Goal: Find specific page/section: Find specific page/section

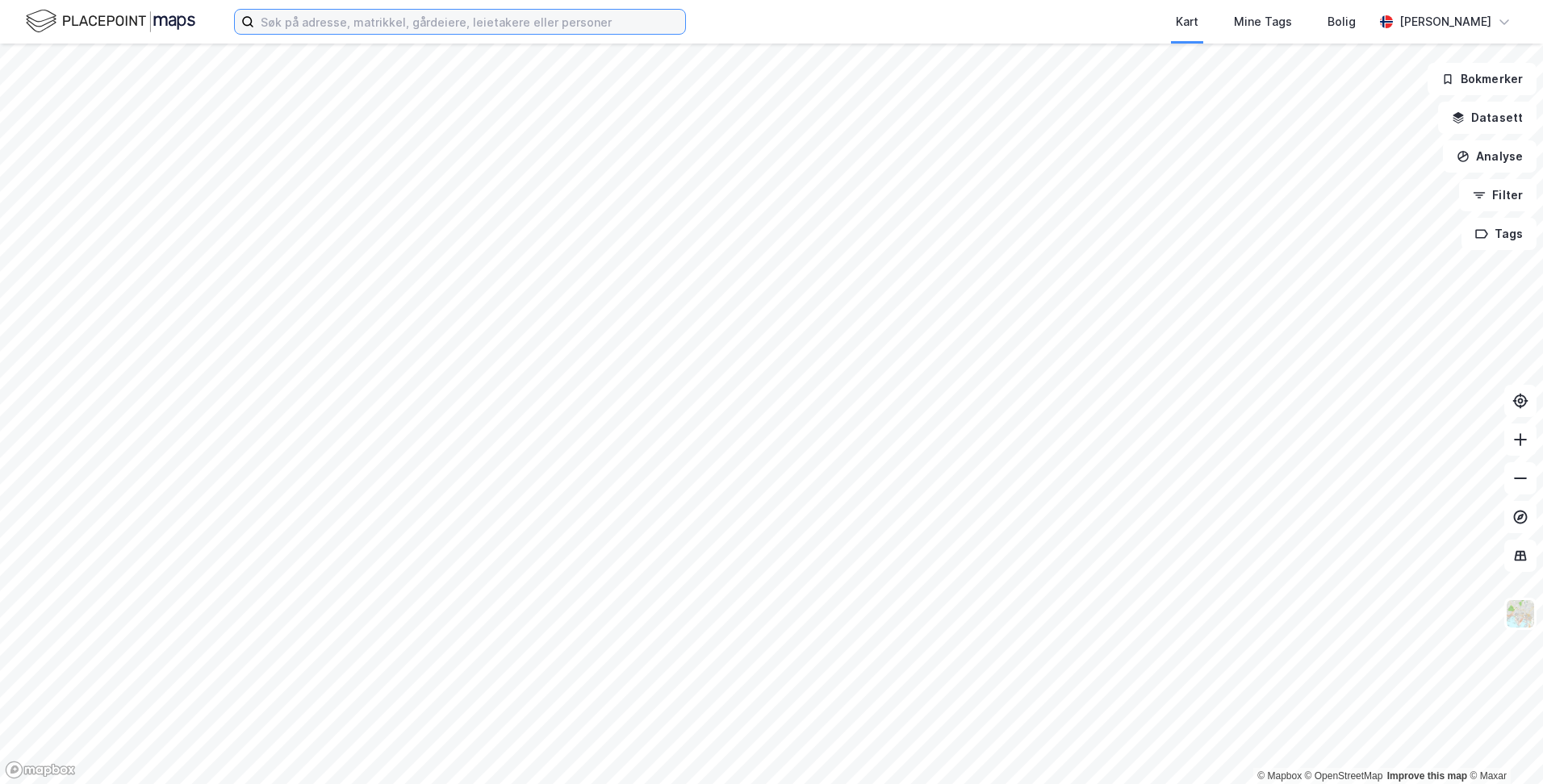
click at [610, 21] on input at bounding box center [470, 21] width 431 height 24
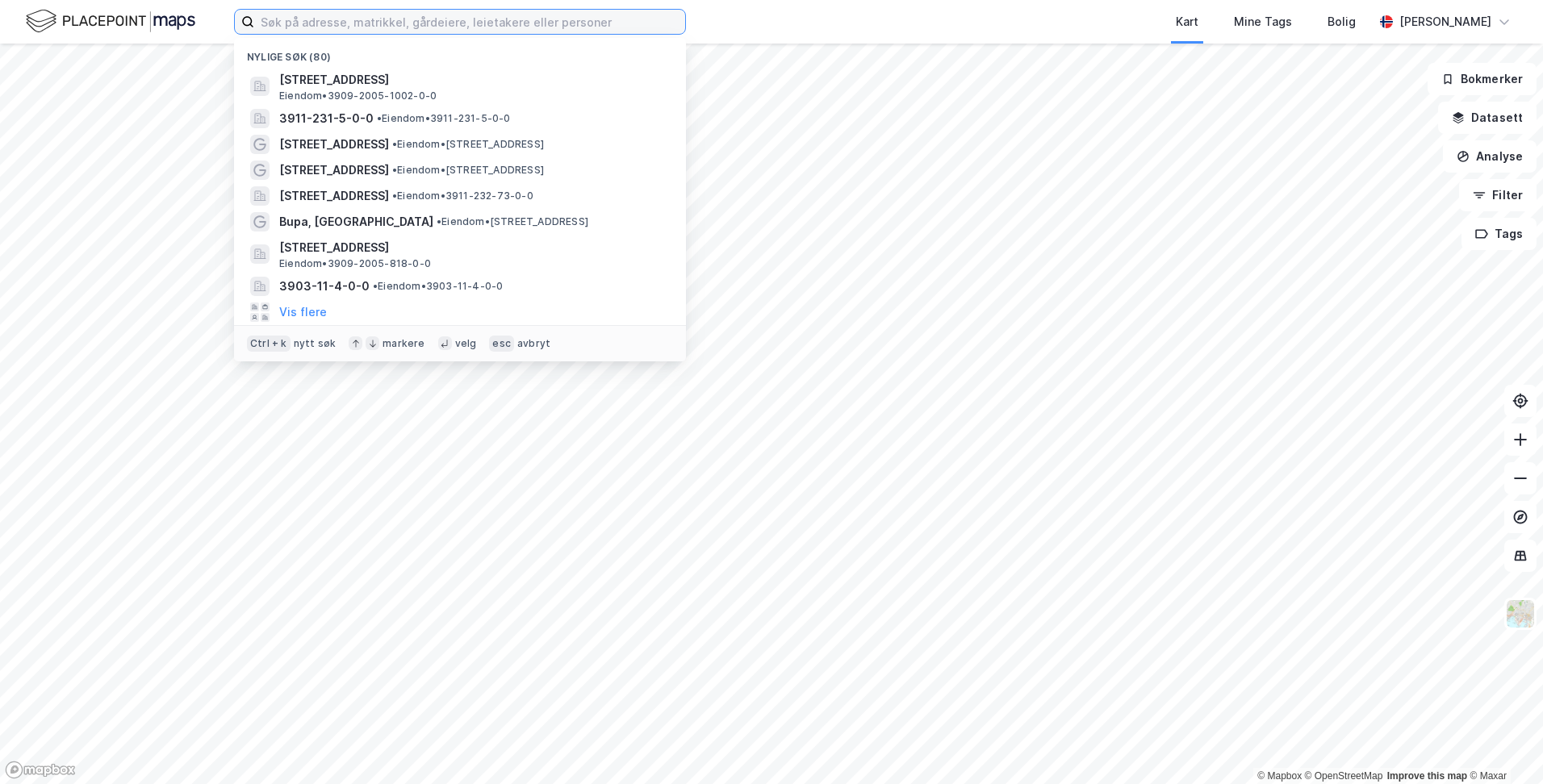
click at [477, 18] on input at bounding box center [470, 21] width 431 height 24
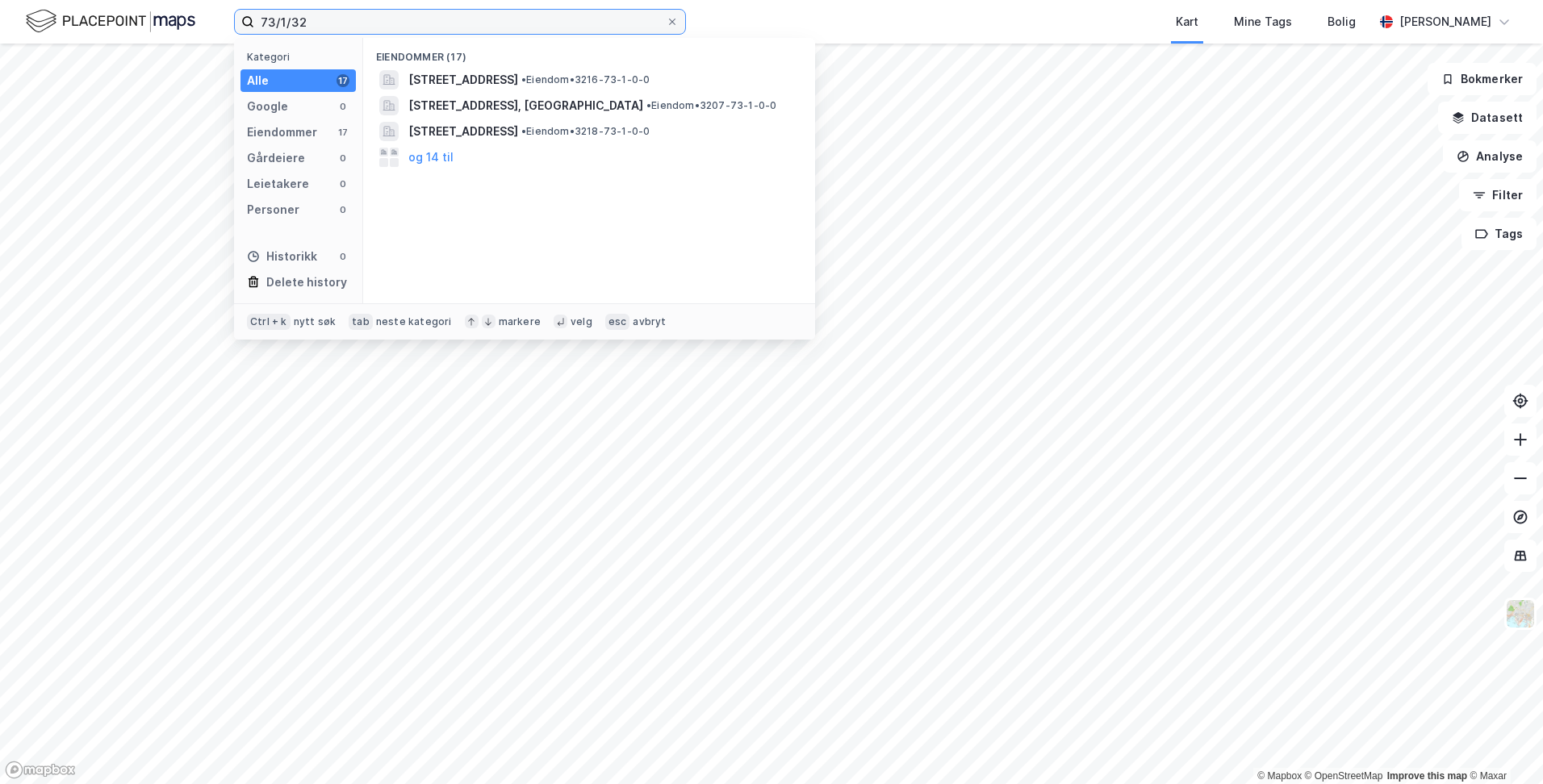
click at [562, 9] on input "73/1/32" at bounding box center [460, 21] width 412 height 24
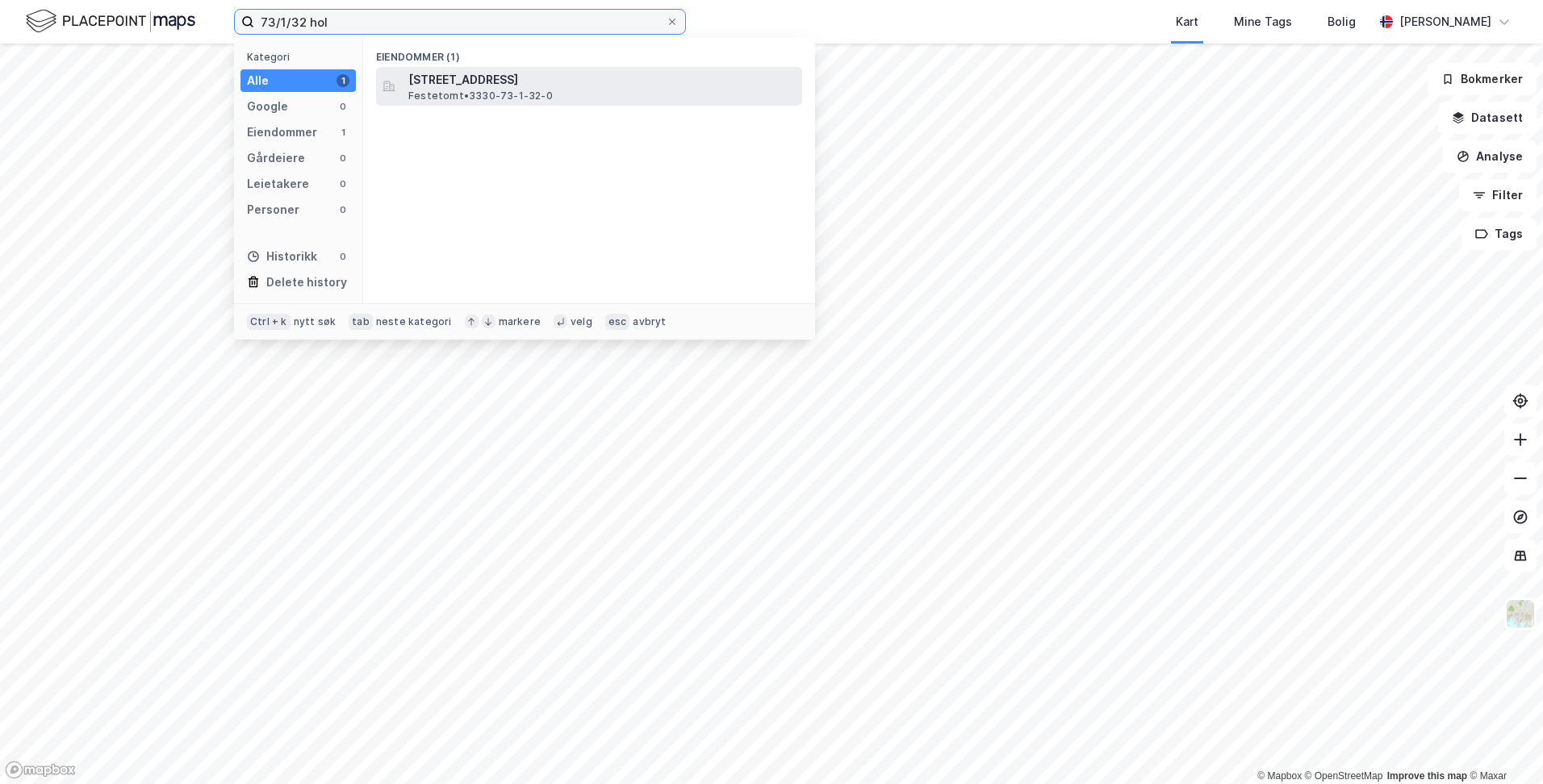
type input "73/1/32 hol"
click at [563, 99] on div "[STREET_ADDRESS], HOL Festetomt • 3330-73-1-32-0" at bounding box center [604, 86] width 391 height 32
